Goal: Information Seeking & Learning: Learn about a topic

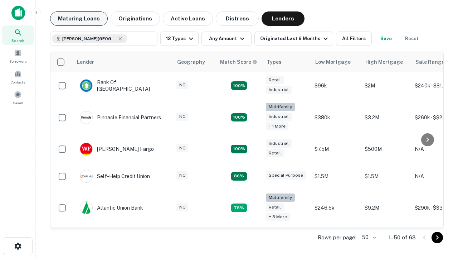
click at [79, 19] on button "Maturing Loans" at bounding box center [79, 18] width 58 height 14
